Goal: Transaction & Acquisition: Purchase product/service

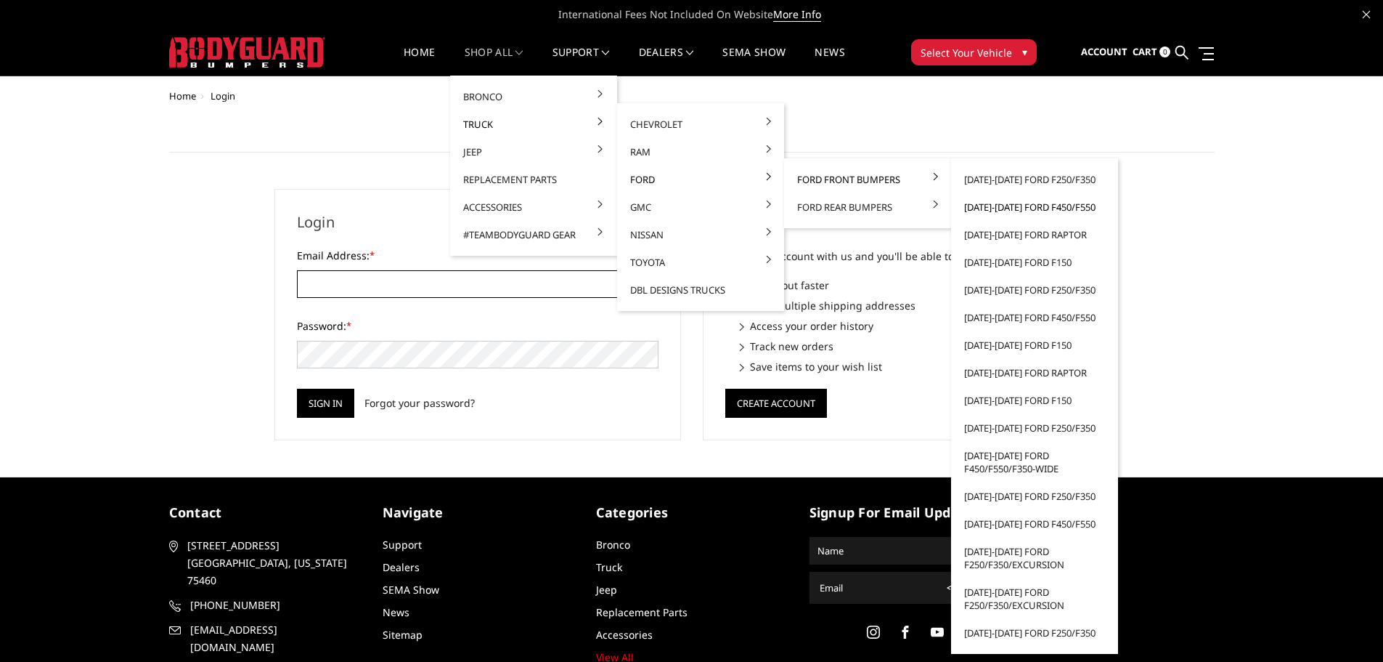
type input "JWCCPLUS@HOTMAIL.COM"
click at [1017, 206] on link "[DATE]-[DATE] Ford F450/F550" at bounding box center [1034, 207] width 155 height 28
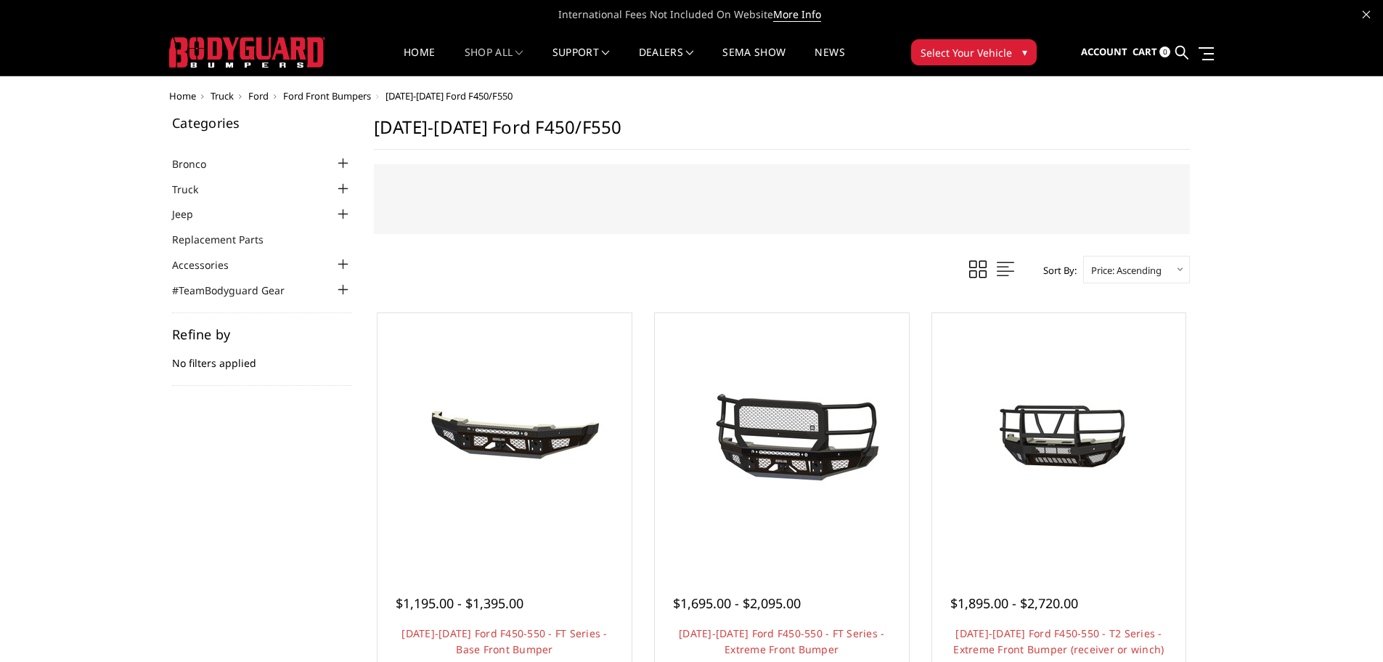
scroll to position [73, 0]
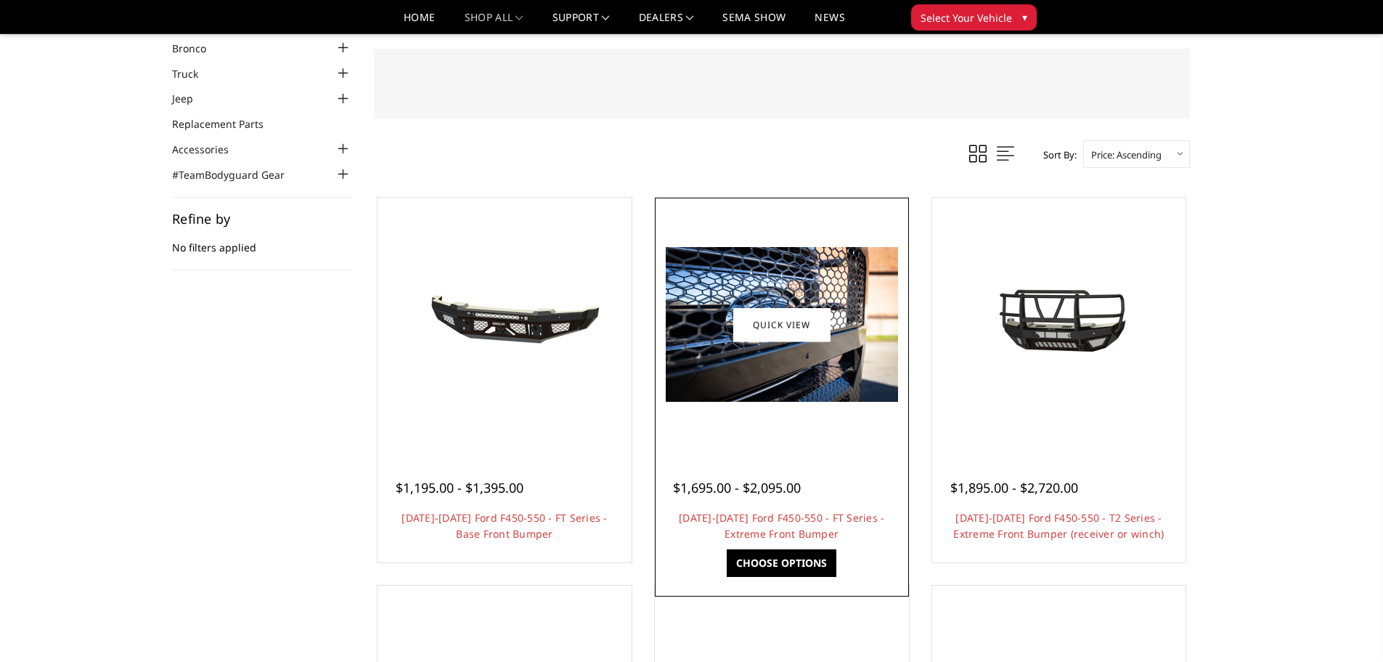
click at [813, 375] on img at bounding box center [782, 324] width 232 height 155
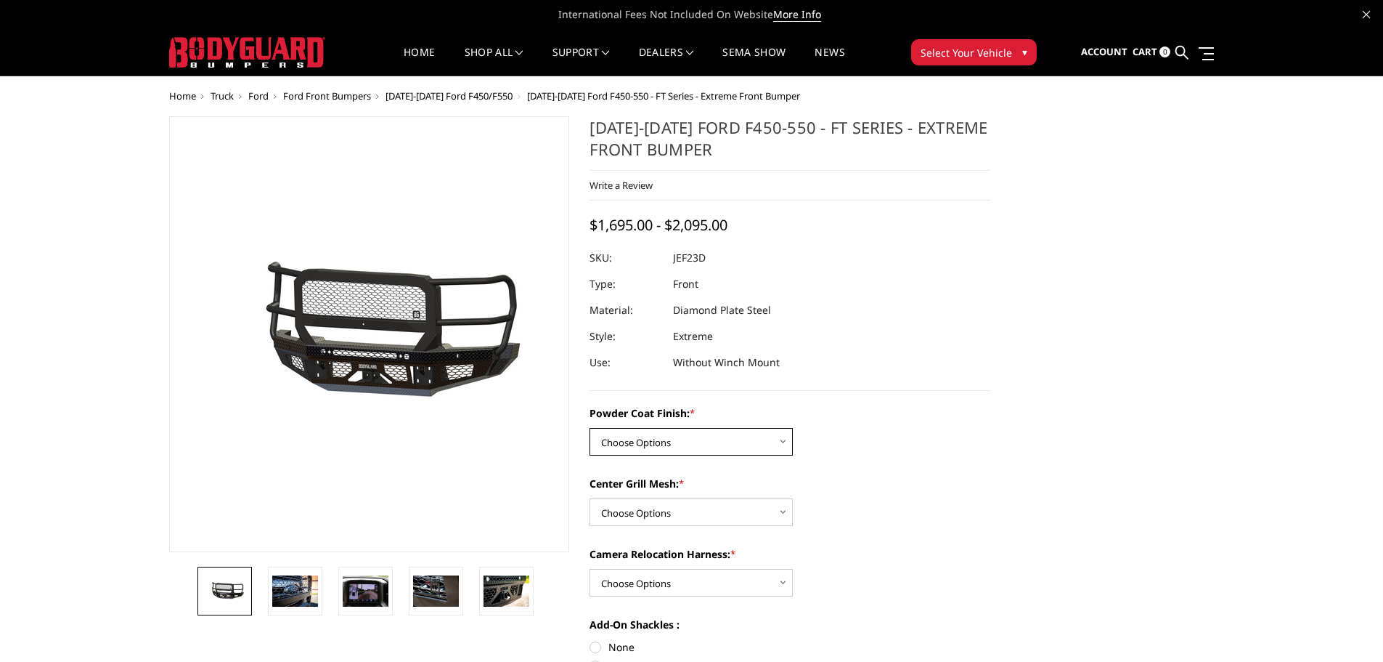
click at [688, 442] on select "Choose Options Bare Metal Gloss Black Powder Coat Textured Black Powder Coat" at bounding box center [691, 442] width 203 height 28
select select "3271"
click at [590, 428] on select "Choose Options Bare Metal Gloss Black Powder Coat Textured Black Powder Coat" at bounding box center [691, 442] width 203 height 28
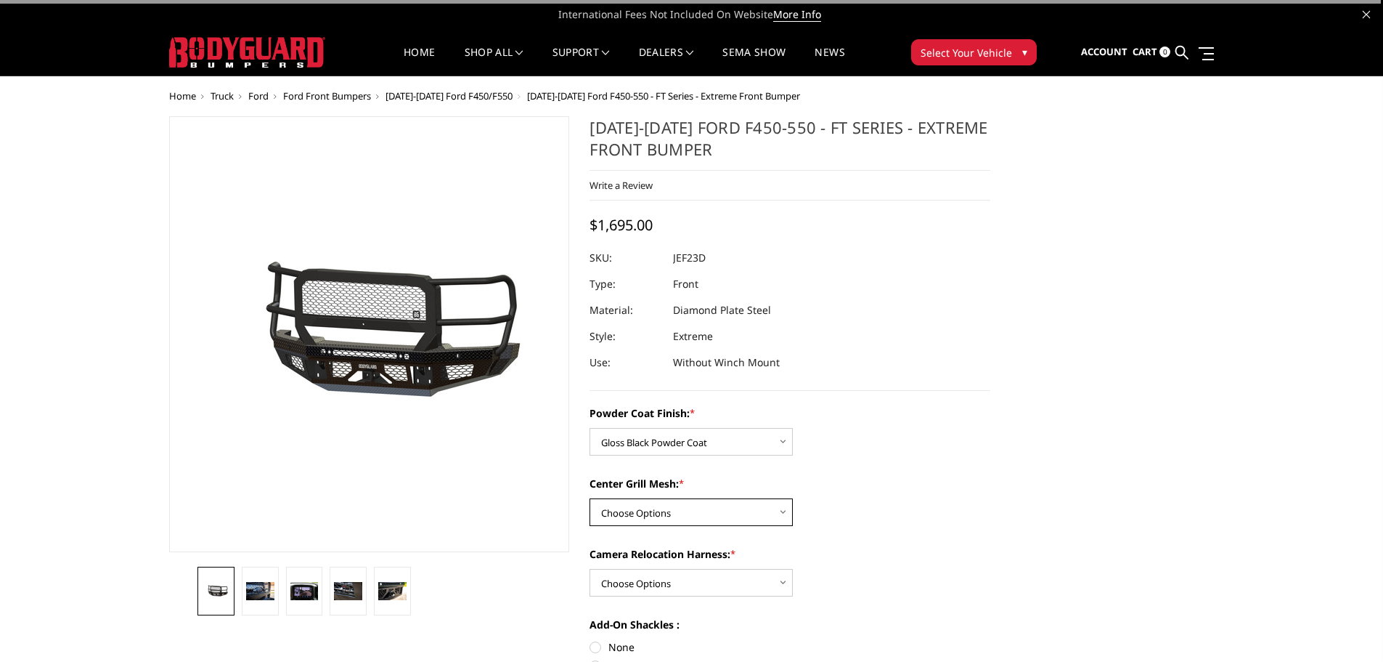
click at [676, 513] on select "Choose Options WITH Expanded Metal in Center Grill WITHOUT Expanded Metal in Ce…" at bounding box center [691, 512] width 203 height 28
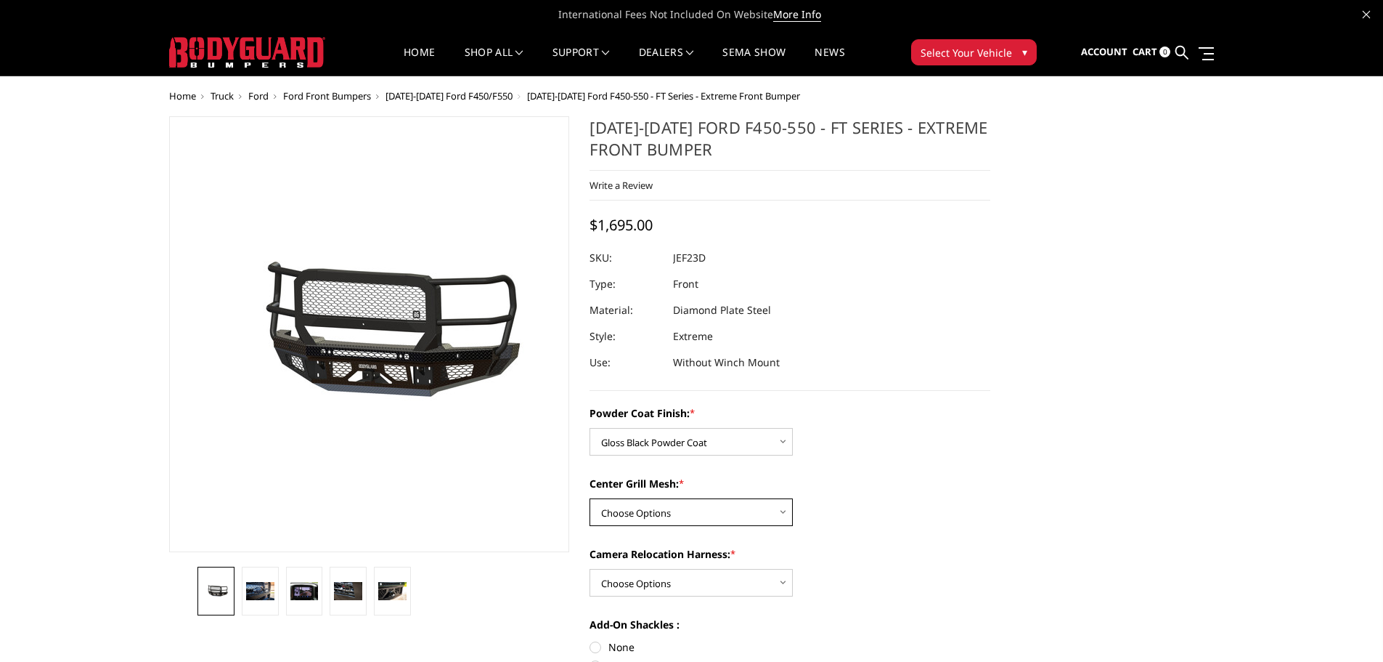
select select "3273"
click at [590, 498] on select "Choose Options WITH Expanded Metal in Center Grill WITHOUT Expanded Metal in Ce…" at bounding box center [691, 512] width 203 height 28
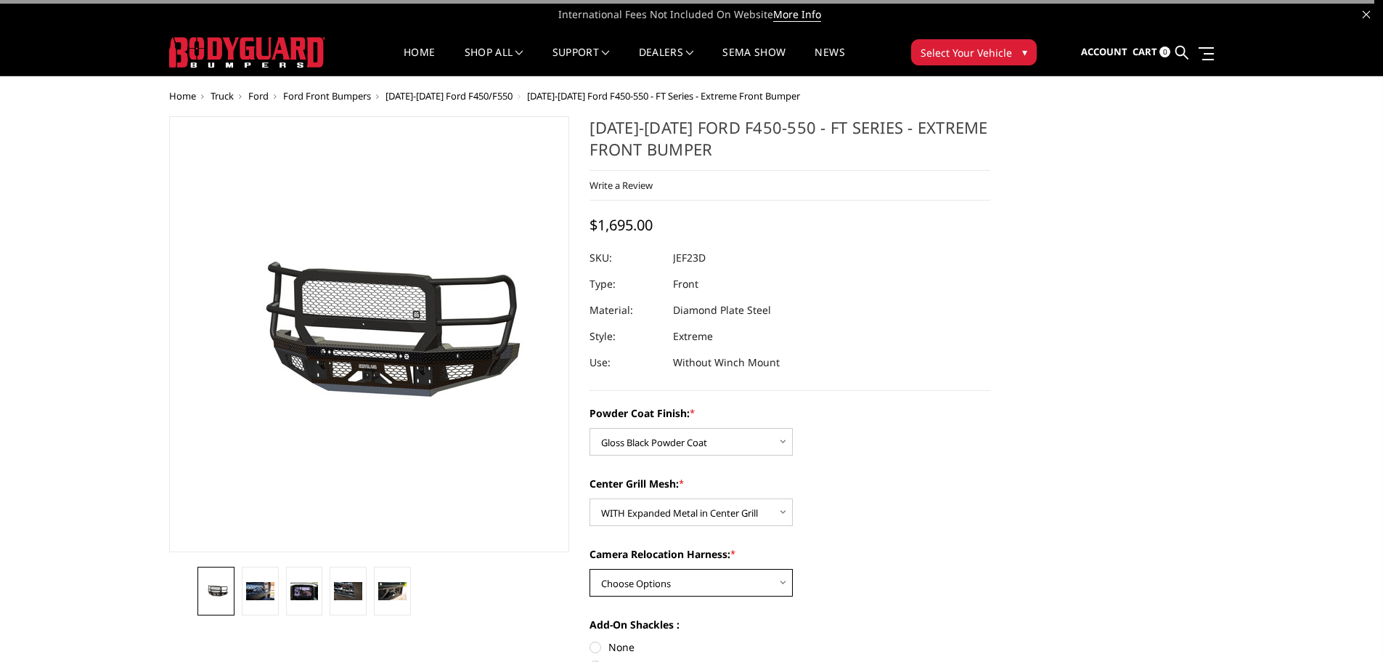
click at [675, 579] on select "Choose Options WITH Camera Relocation Harness WITHOUT Camera Relocation Harness" at bounding box center [691, 583] width 203 height 28
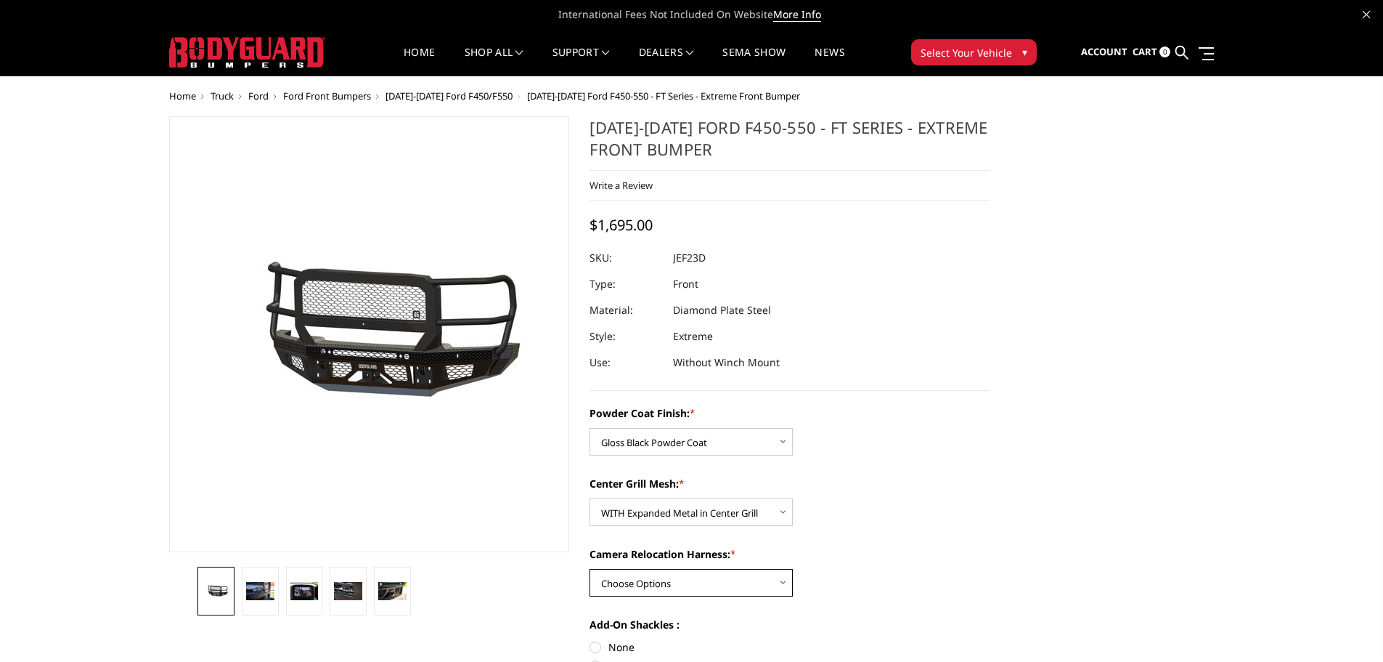
select select "3275"
click at [590, 569] on select "Choose Options WITH Camera Relocation Harness WITHOUT Camera Relocation Harness" at bounding box center [691, 583] width 203 height 28
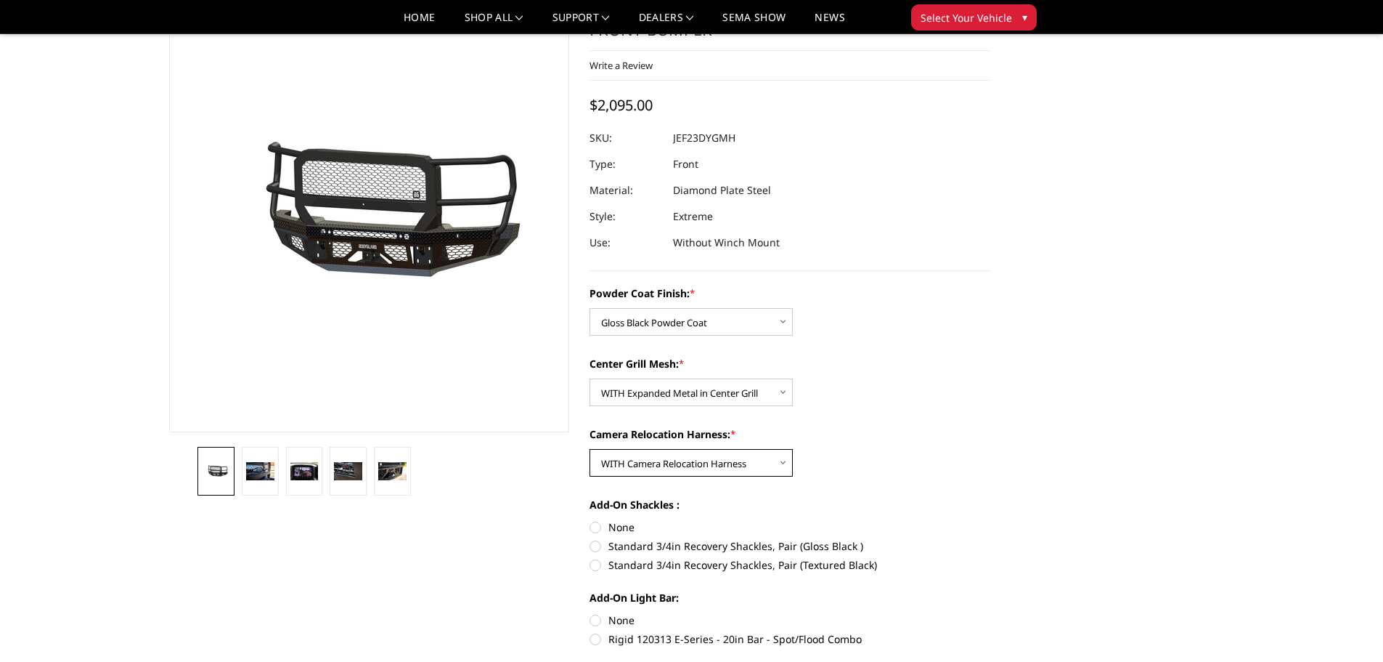
scroll to position [73, 0]
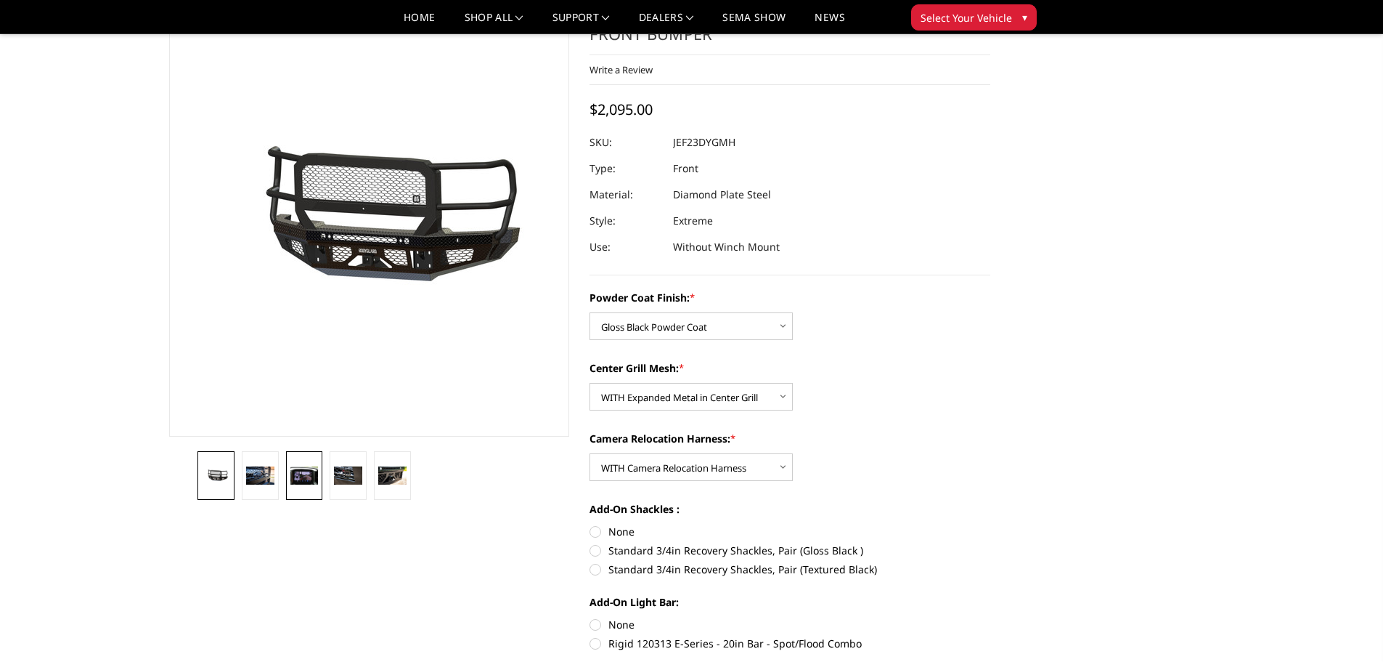
click at [291, 476] on img at bounding box center [304, 475] width 28 height 19
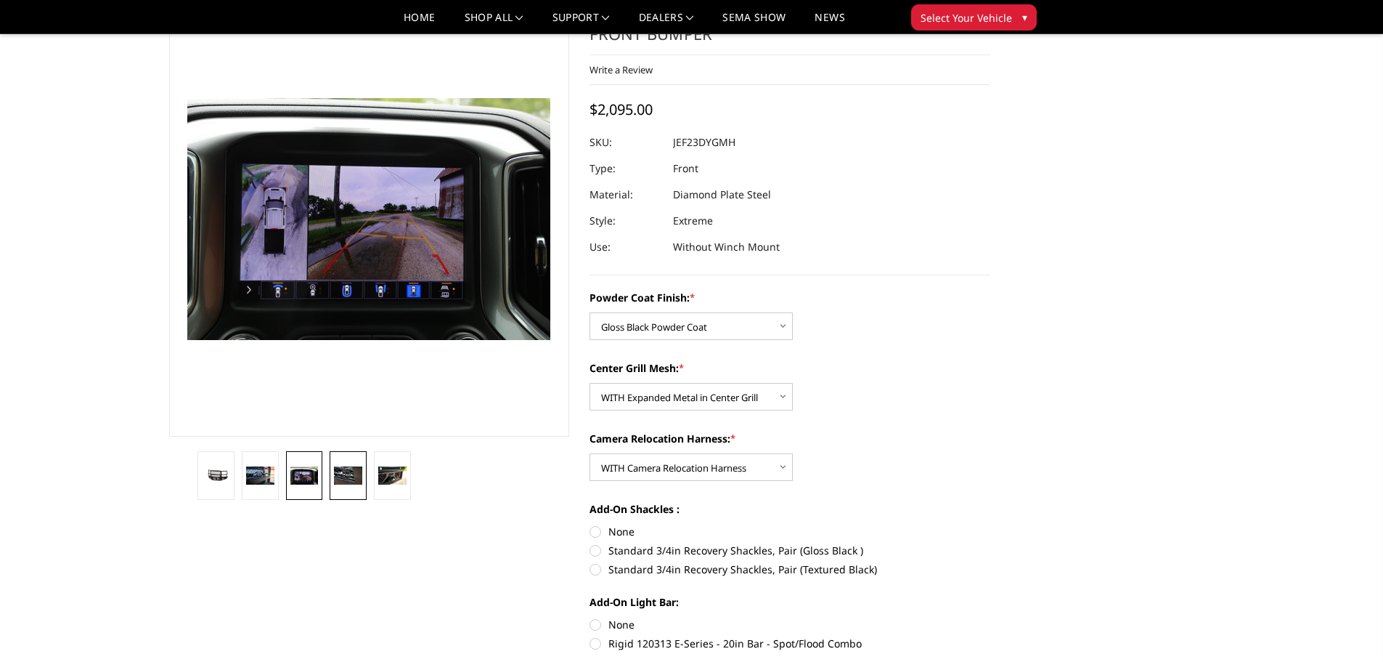
click at [355, 487] on link at bounding box center [348, 475] width 37 height 49
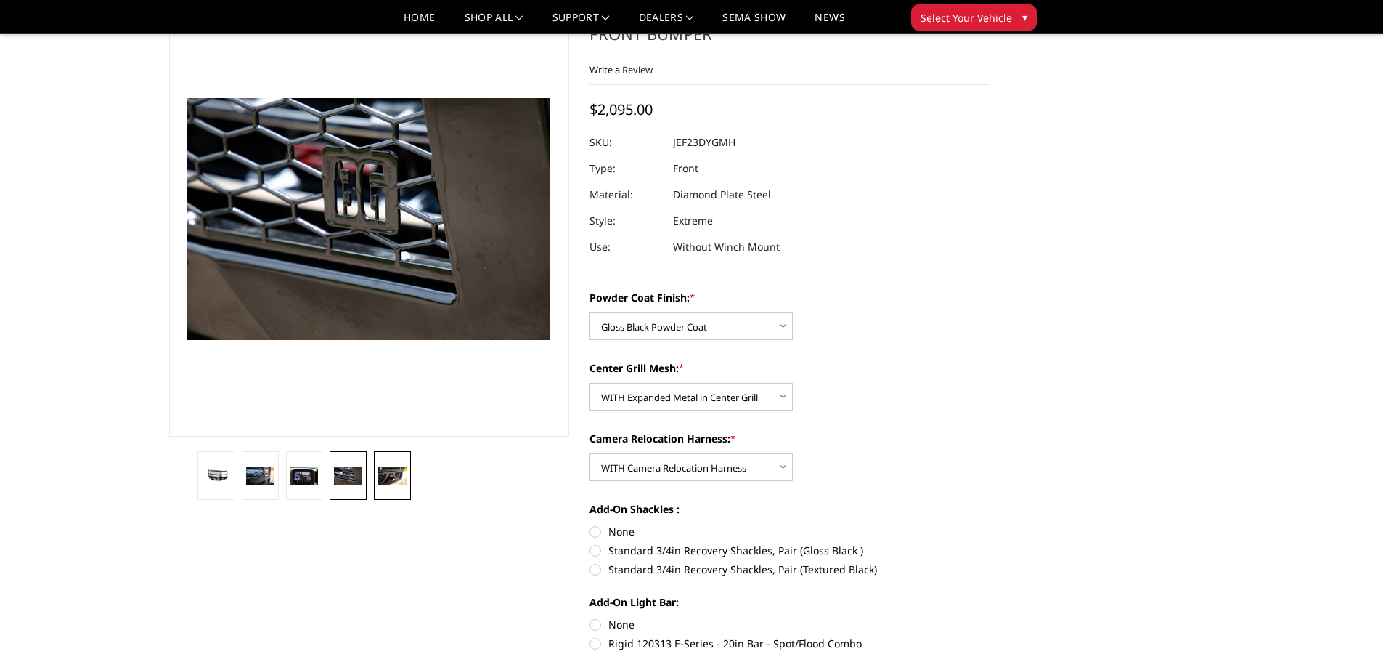
click at [383, 473] on img at bounding box center [392, 475] width 28 height 19
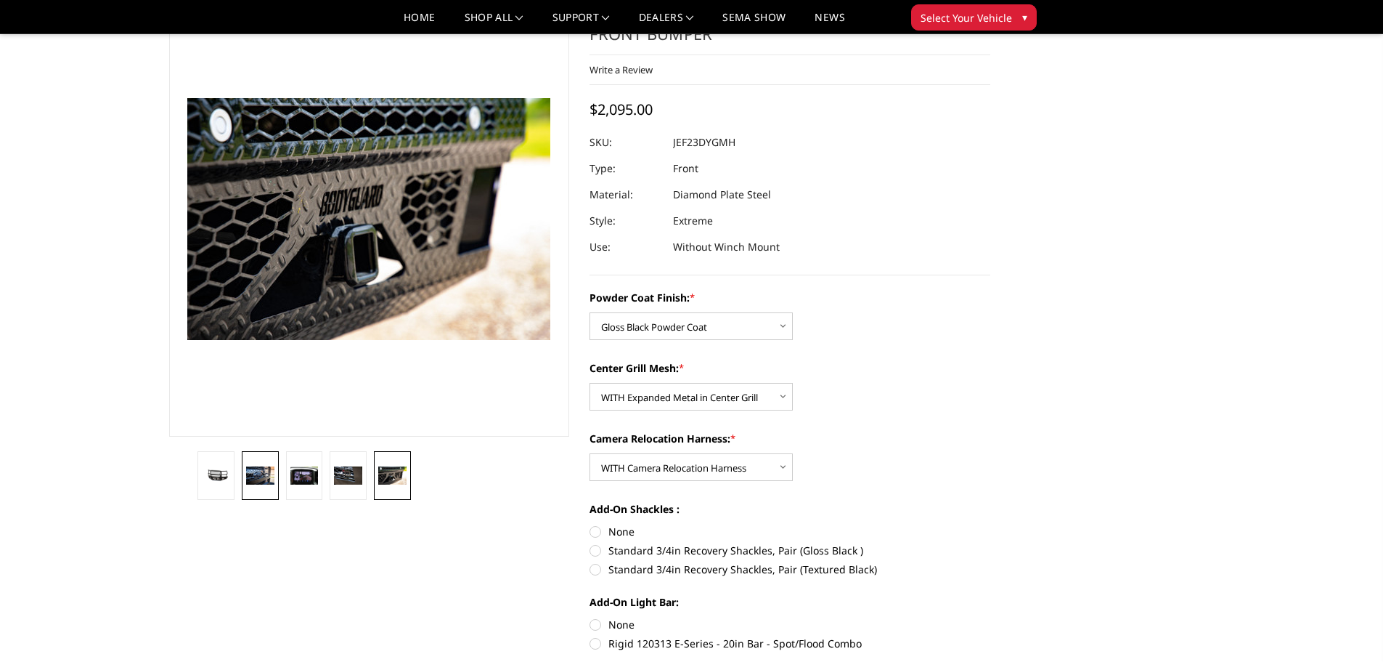
click at [263, 488] on link at bounding box center [260, 475] width 37 height 49
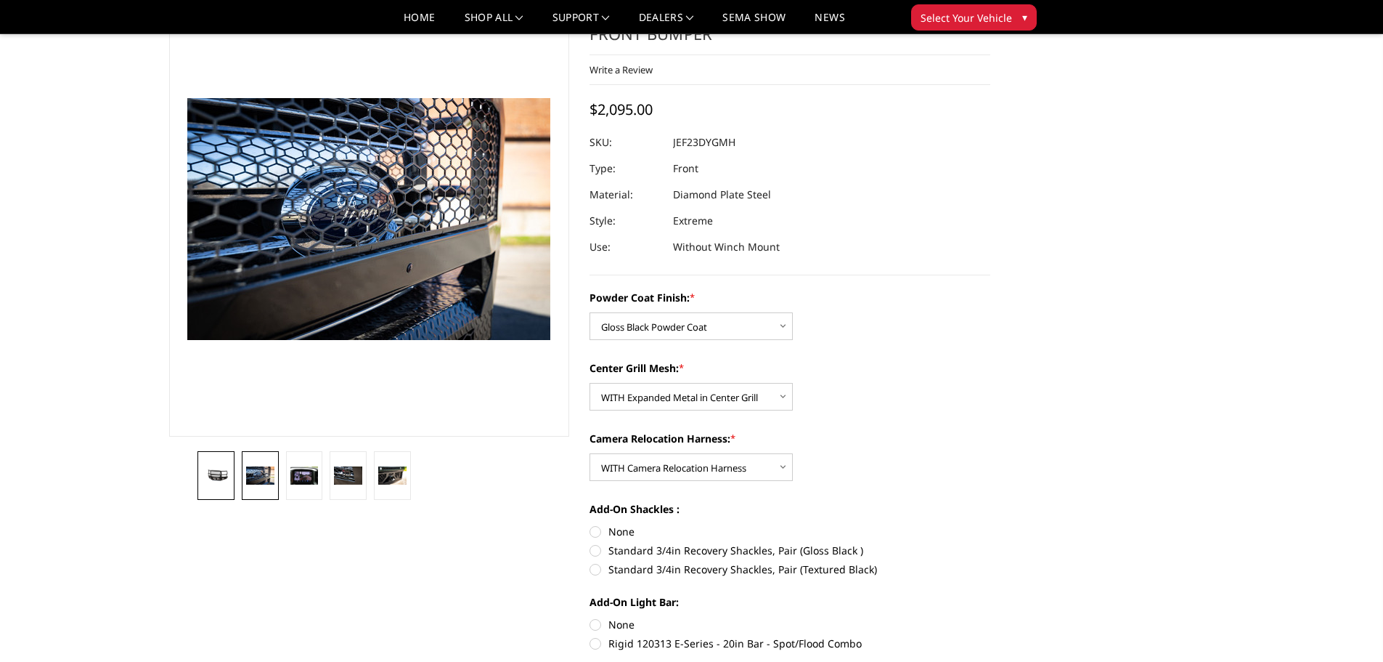
click at [210, 479] on img at bounding box center [216, 474] width 28 height 13
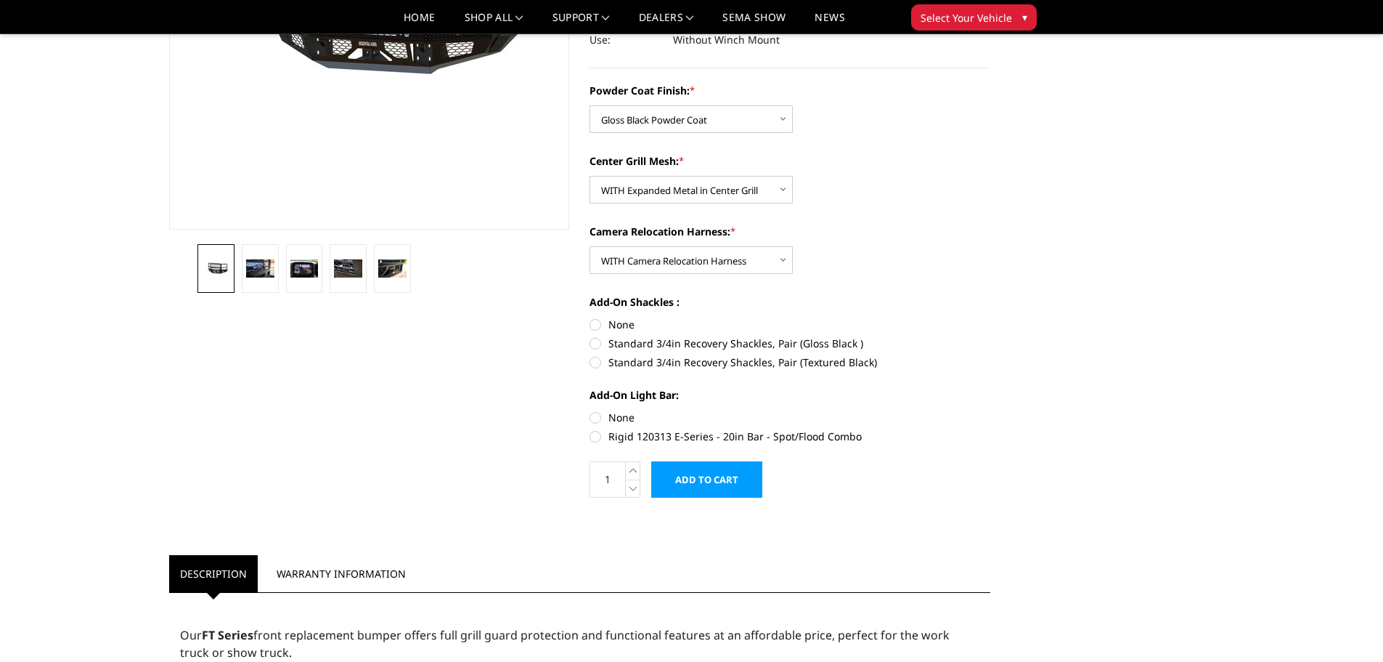
scroll to position [0, 0]
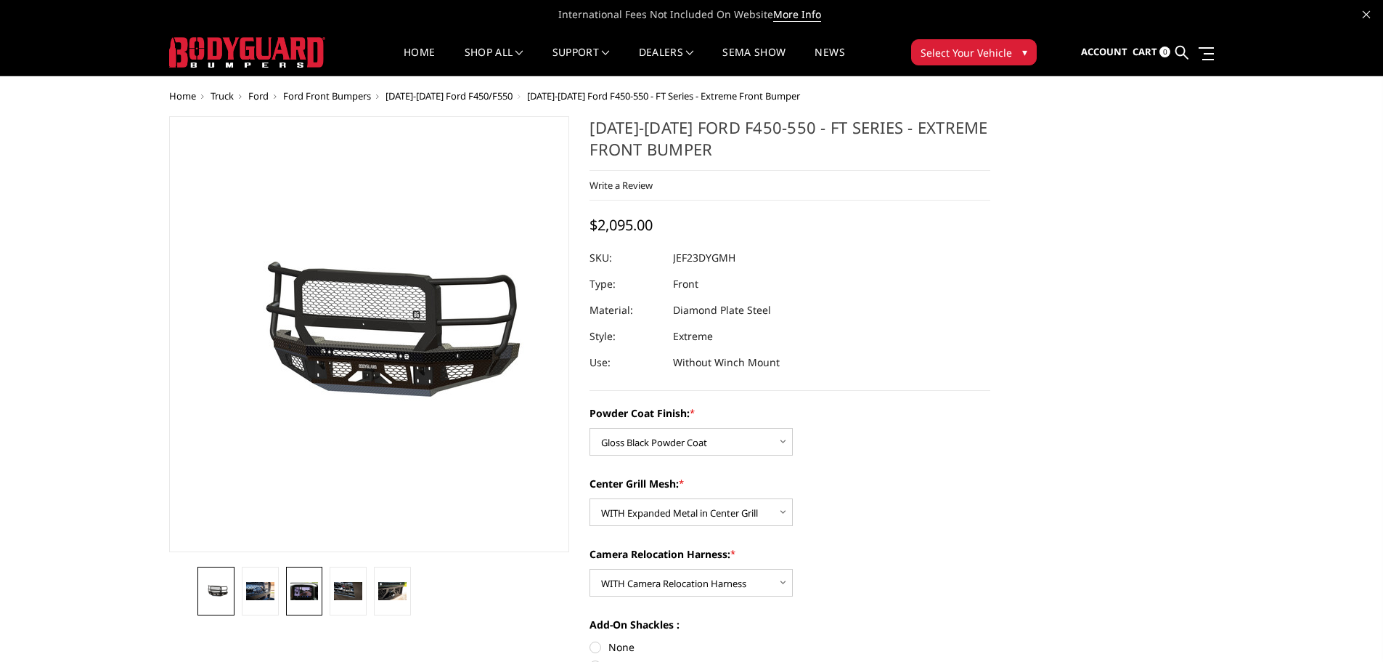
click at [310, 601] on link at bounding box center [304, 590] width 37 height 49
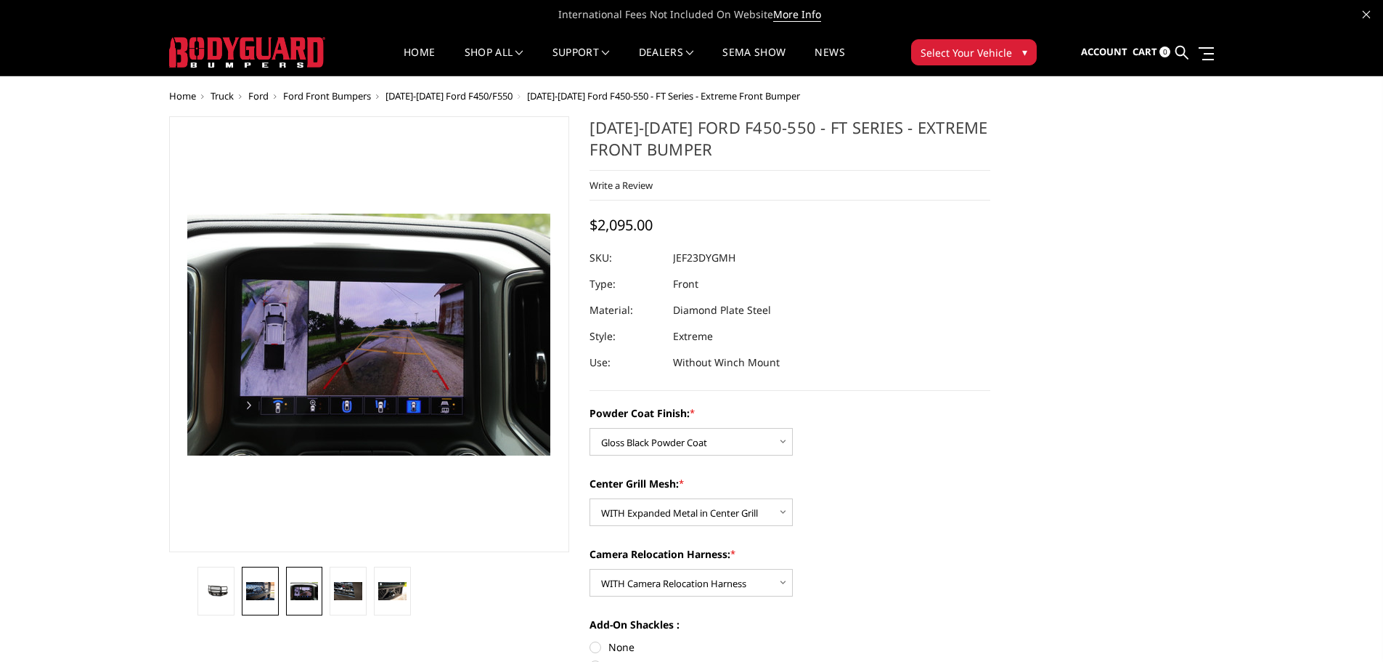
click at [259, 598] on img at bounding box center [260, 591] width 28 height 19
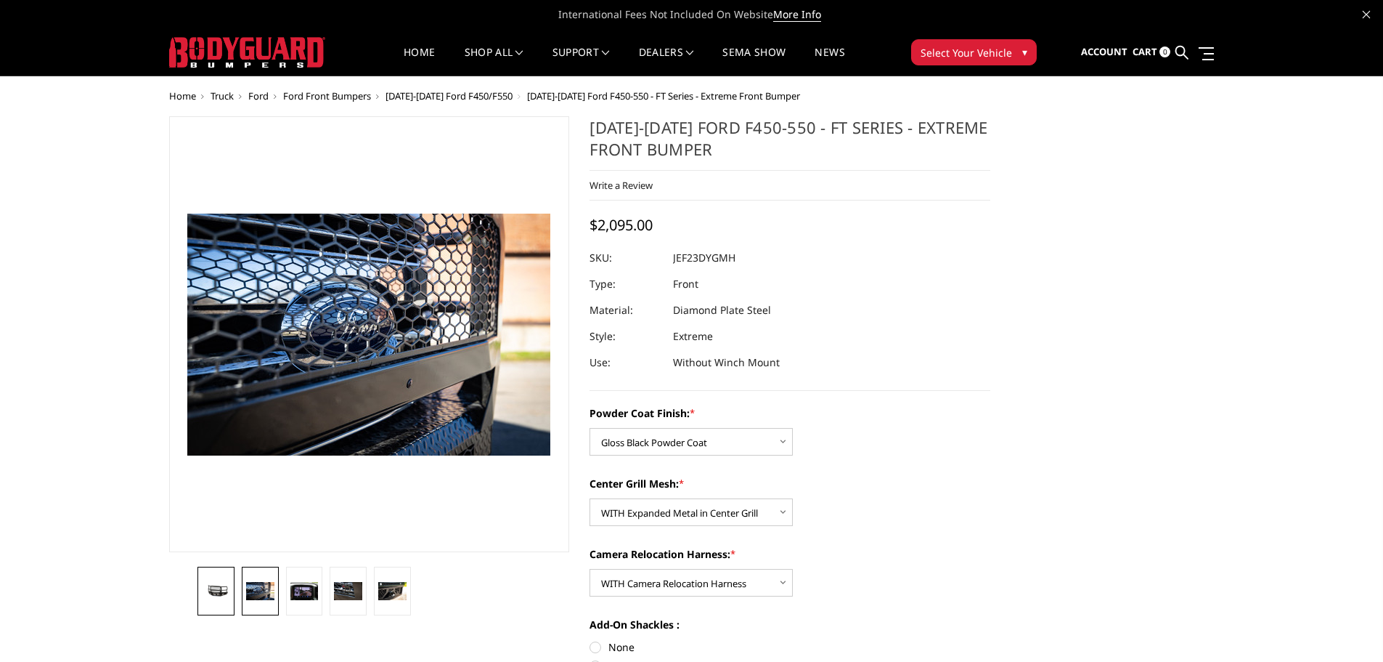
click at [224, 596] on img at bounding box center [216, 590] width 28 height 13
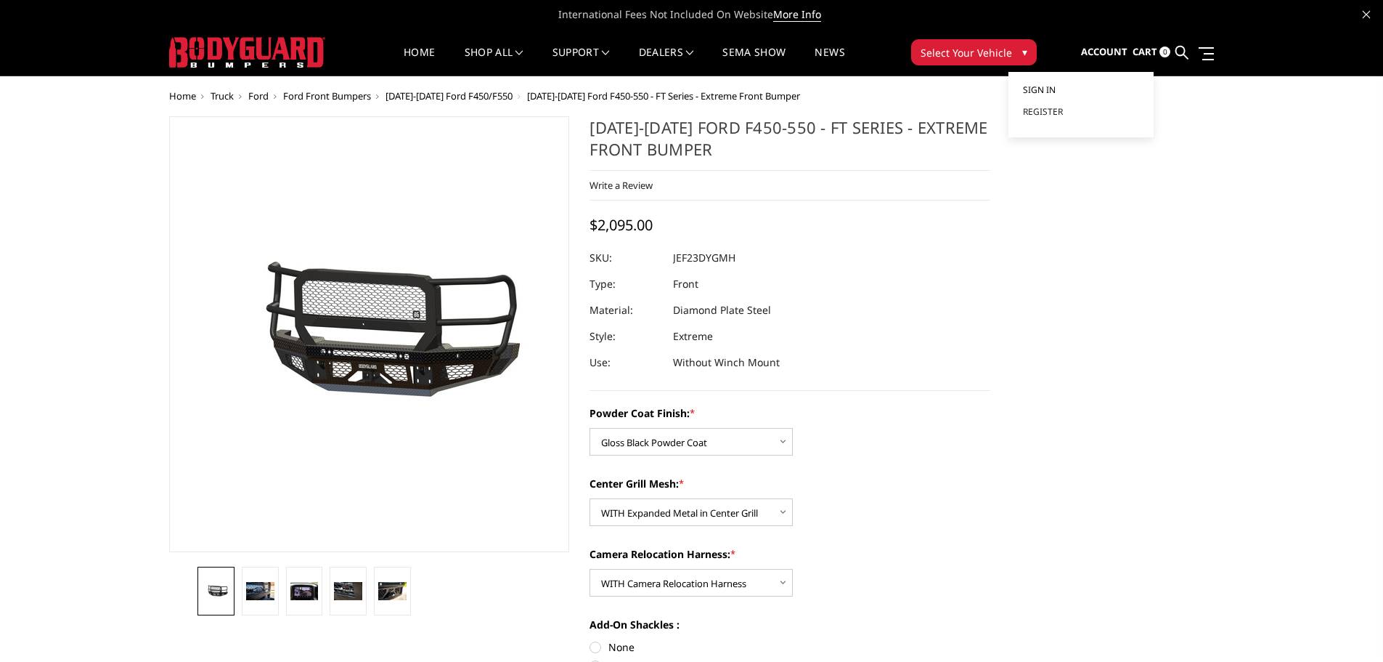
click at [1035, 86] on span "Sign in" at bounding box center [1039, 90] width 33 height 12
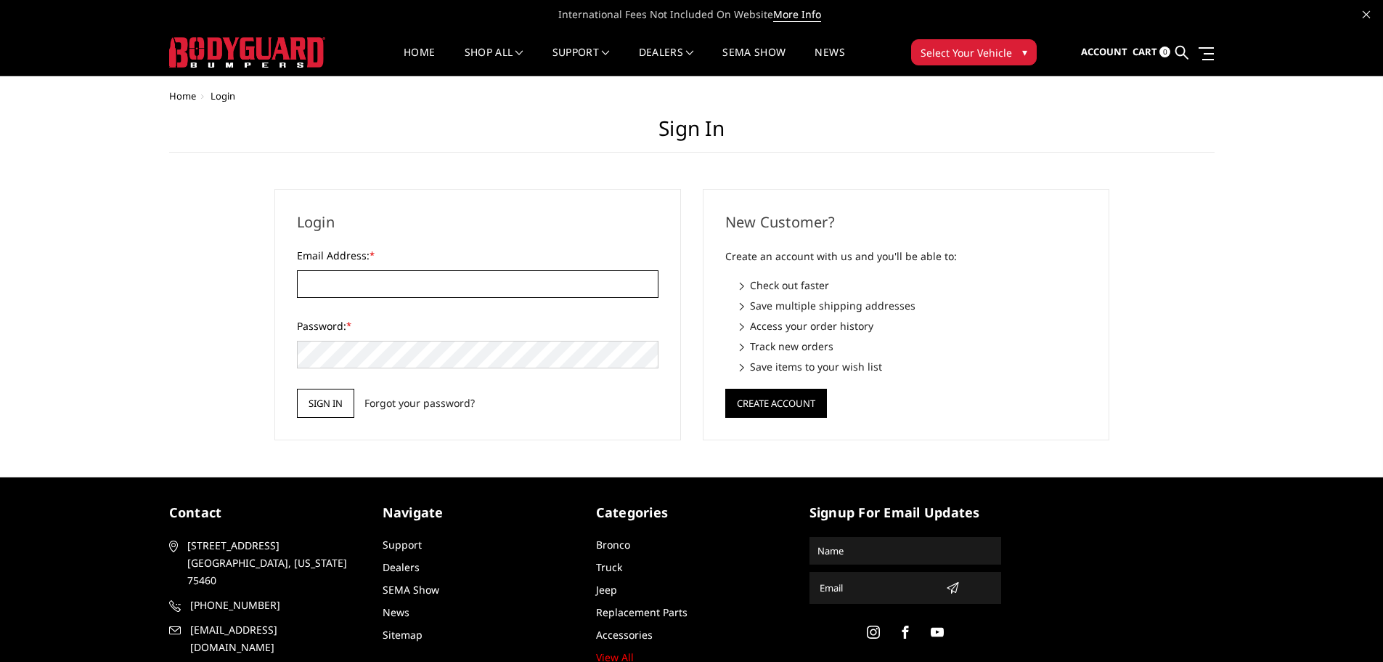
type input "JWCCPLUS@HOTMAIL.COM"
click at [322, 402] on input "Sign in" at bounding box center [325, 403] width 57 height 29
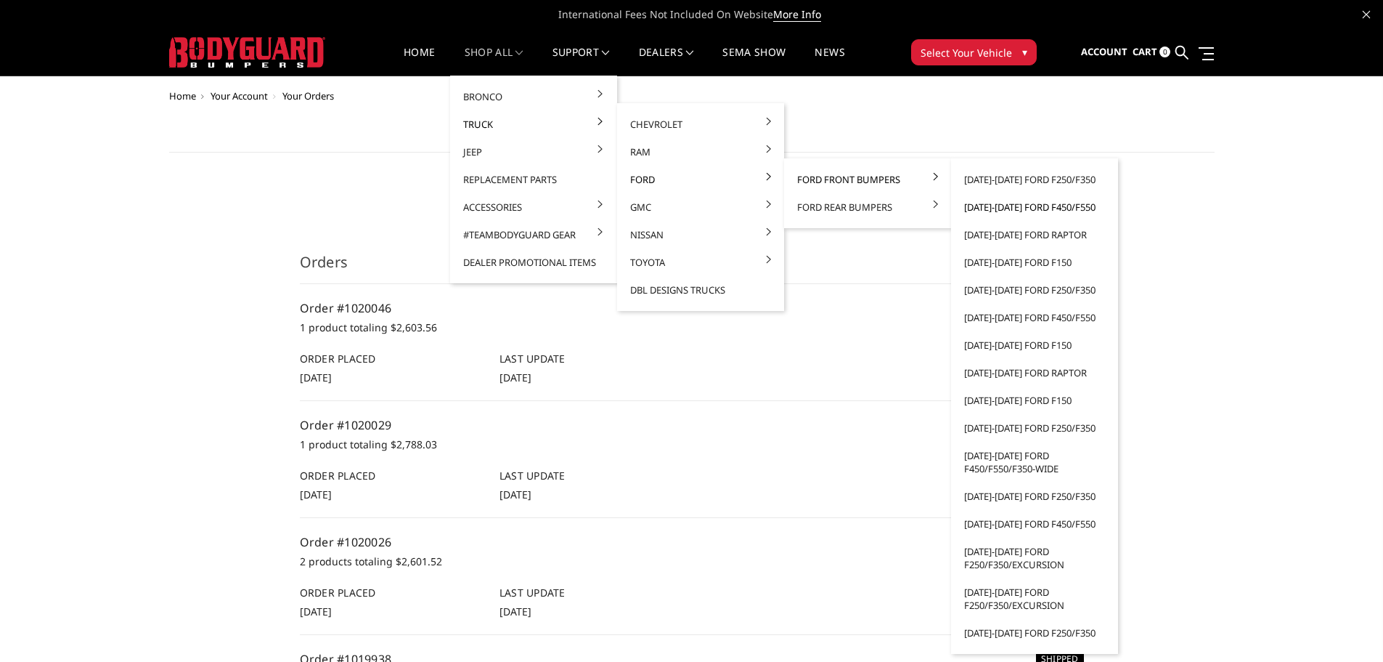
click at [1052, 206] on link "[DATE]-[DATE] Ford F450/F550" at bounding box center [1034, 207] width 155 height 28
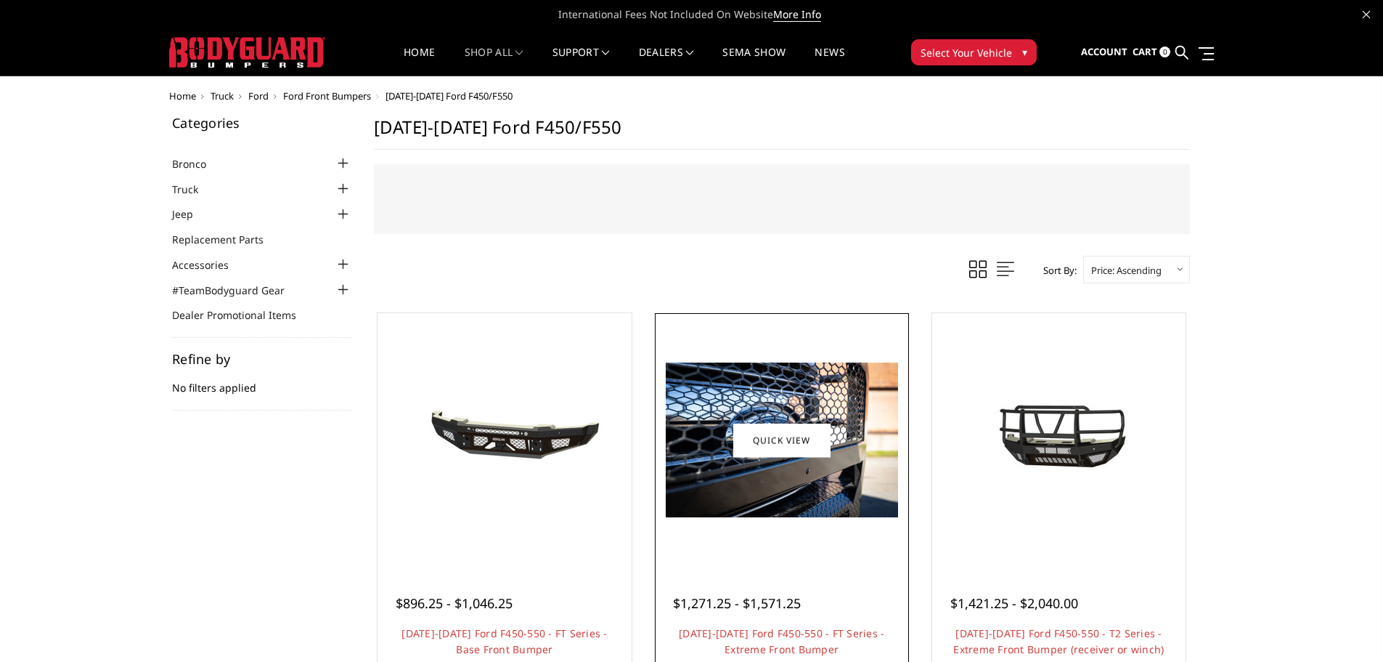
click at [847, 406] on img at bounding box center [782, 439] width 232 height 155
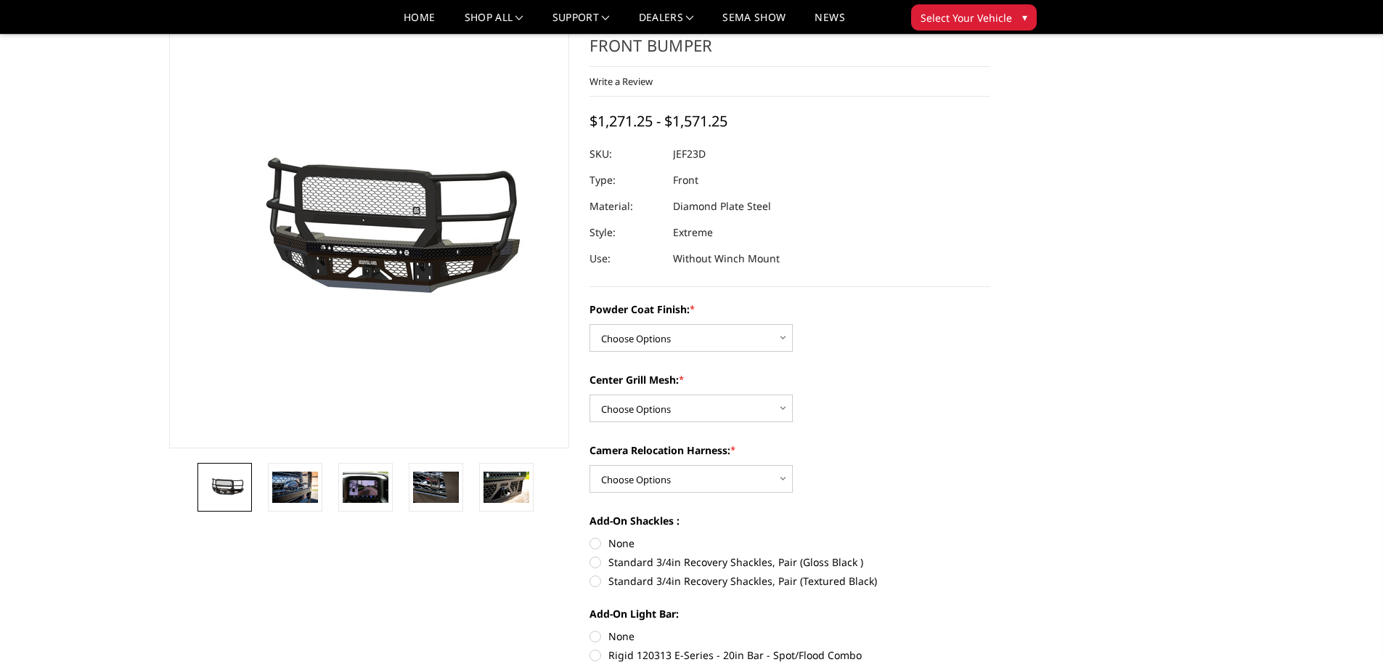
scroll to position [145, 0]
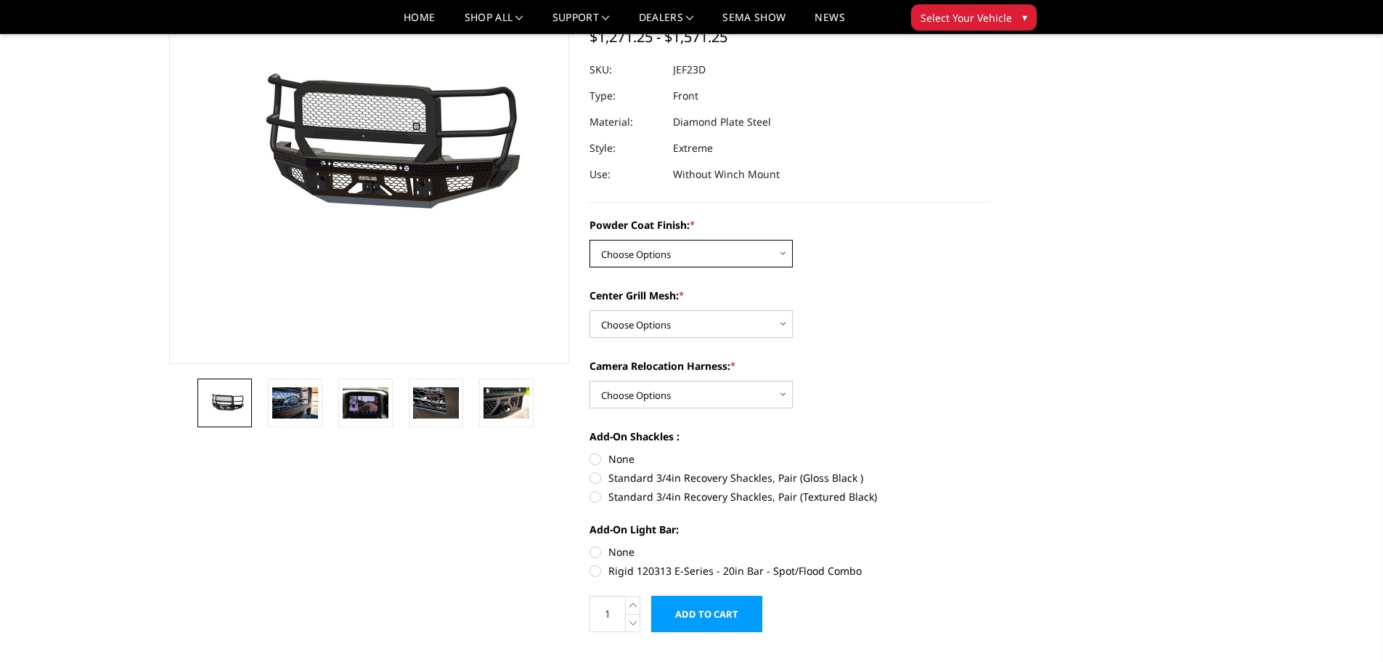
click at [715, 243] on select "Choose Options Bare Metal Gloss Black Powder Coat Textured Black Powder Coat" at bounding box center [691, 254] width 203 height 28
select select "3271"
click at [590, 240] on select "Choose Options Bare Metal Gloss Black Powder Coat Textured Black Powder Coat" at bounding box center [691, 254] width 203 height 28
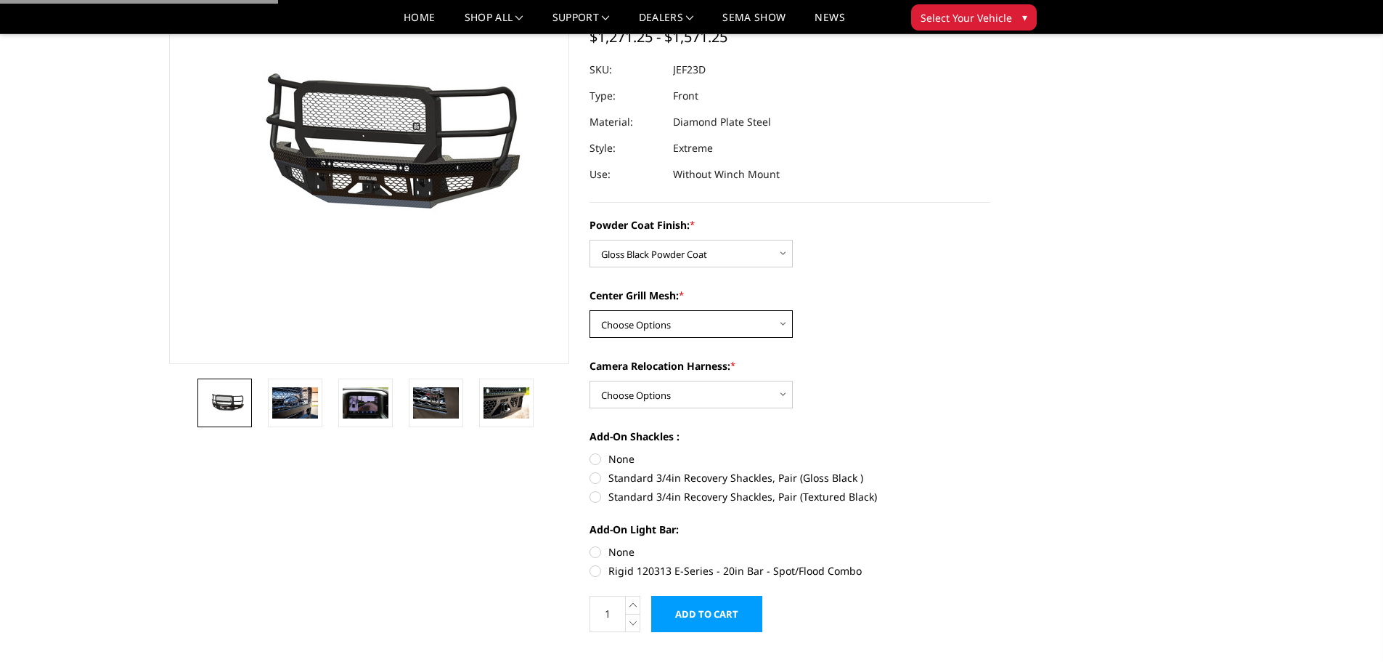
click at [683, 321] on select "Choose Options WITH Expanded Metal in Center Grill WITHOUT Expanded Metal in Ce…" at bounding box center [691, 324] width 203 height 28
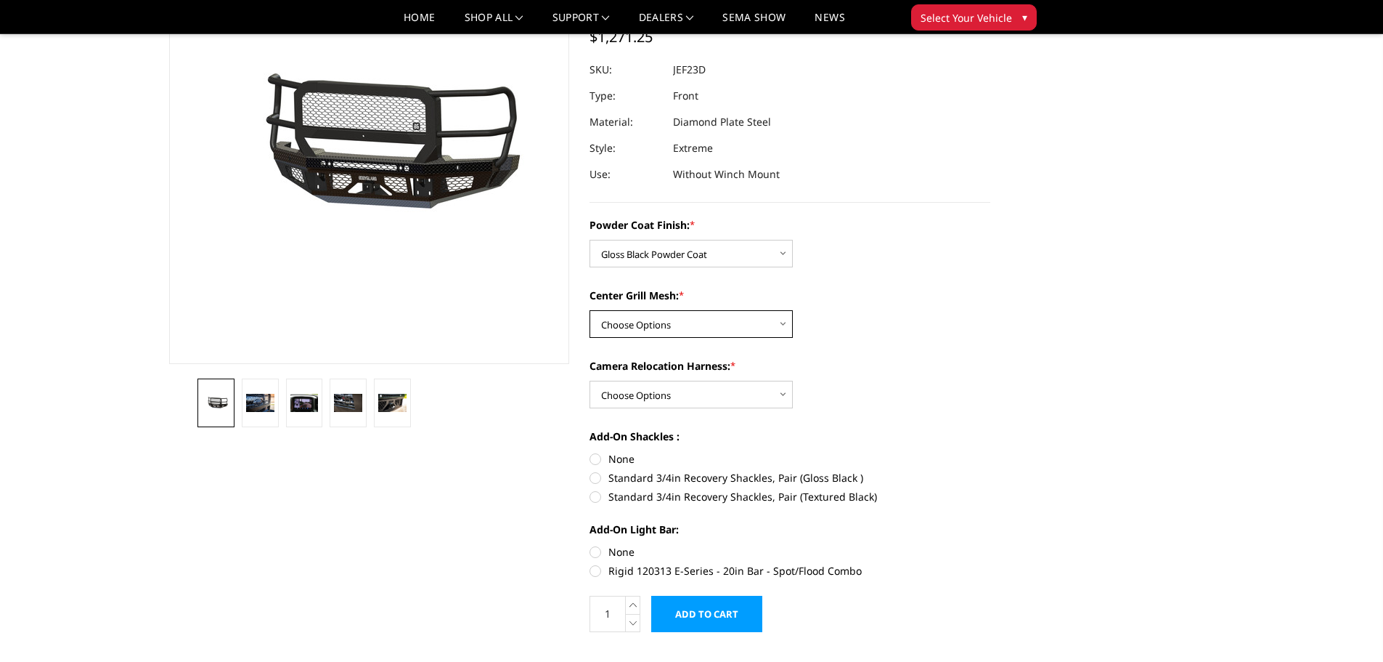
select select "3273"
click at [590, 310] on select "Choose Options WITH Expanded Metal in Center Grill WITHOUT Expanded Metal in Ce…" at bounding box center [691, 324] width 203 height 28
click at [675, 393] on select "Choose Options WITH Camera Relocation Harness WITHOUT Camera Relocation Harness" at bounding box center [691, 395] width 203 height 28
click at [590, 381] on select "Choose Options WITH Camera Relocation Harness WITHOUT Camera Relocation Harness" at bounding box center [691, 395] width 203 height 28
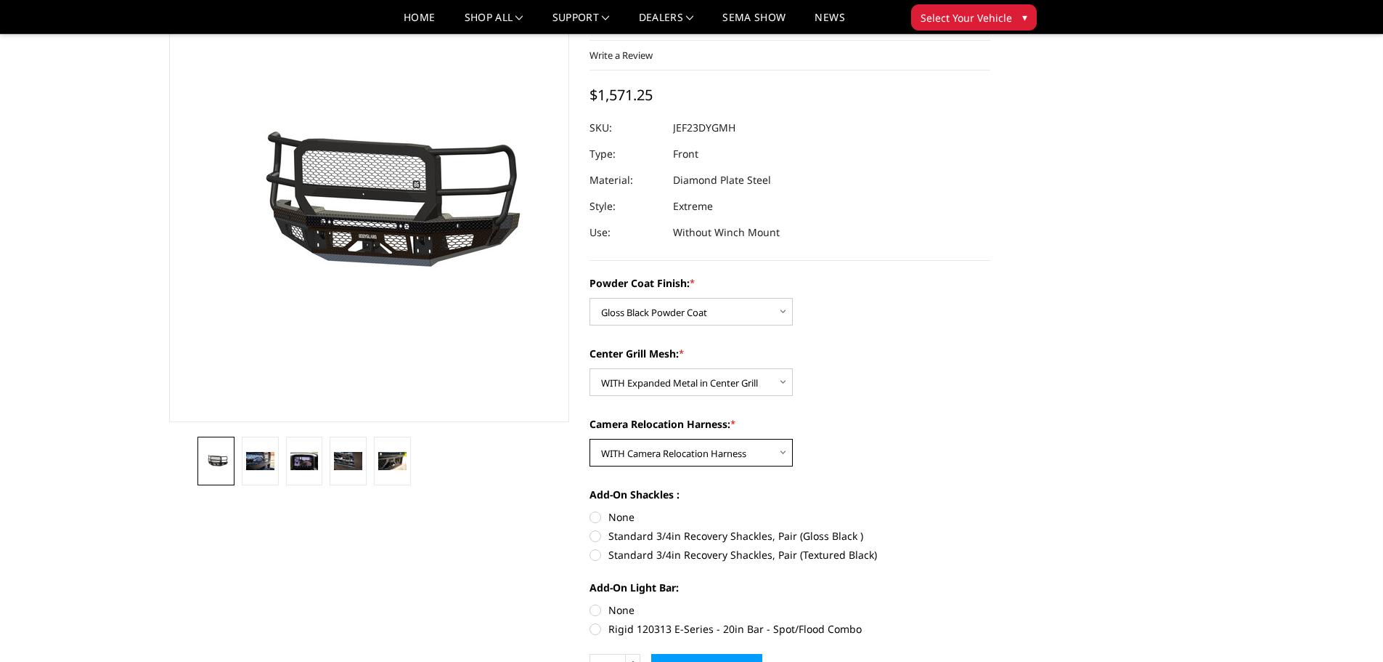
scroll to position [0, 0]
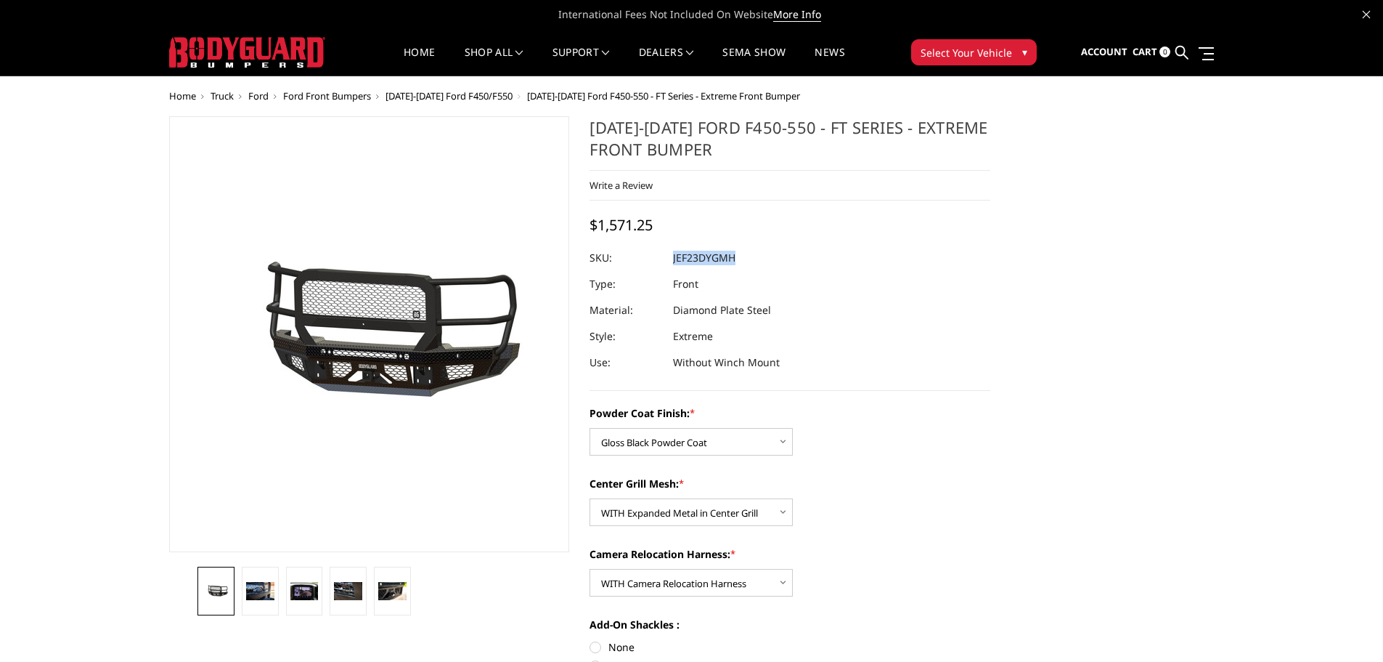
drag, startPoint x: 760, startPoint y: 255, endPoint x: 673, endPoint y: 257, distance: 86.4
click at [673, 257] on dl "SKU: JEF23DYGMH UPC: Type: Front Material: Diamond Plate Steel Style: Extreme U…" at bounding box center [790, 310] width 401 height 131
copy dl "JEF23DYGMH UPC:"
click at [675, 585] on select "Choose Options WITH Camera Relocation Harness WITHOUT Camera Relocation Harness" at bounding box center [691, 583] width 203 height 28
click at [590, 569] on select "Choose Options WITH Camera Relocation Harness WITHOUT Camera Relocation Harness" at bounding box center [691, 583] width 203 height 28
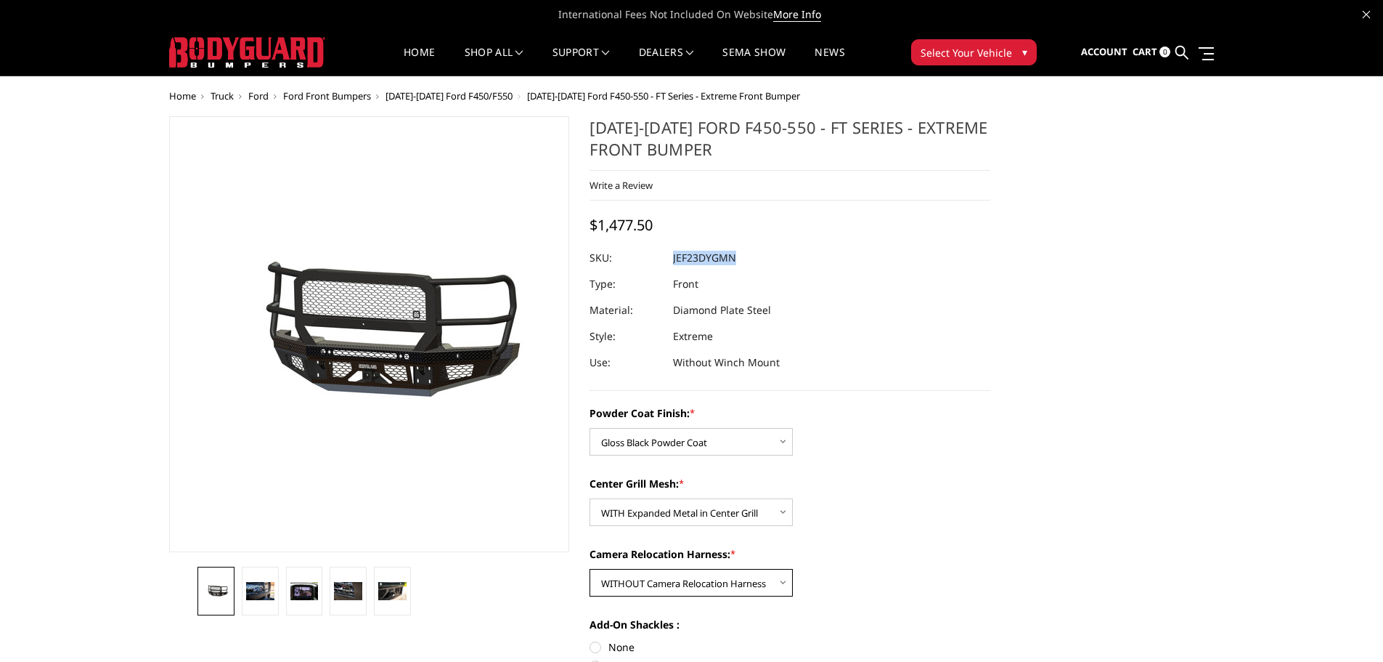
click at [692, 585] on select "Choose Options WITH Camera Relocation Harness WITHOUT Camera Relocation Harness" at bounding box center [691, 583] width 203 height 28
select select "3275"
click at [590, 569] on select "Choose Options WITH Camera Relocation Harness WITHOUT Camera Relocation Harness" at bounding box center [691, 583] width 203 height 28
